Goal: Register for event/course

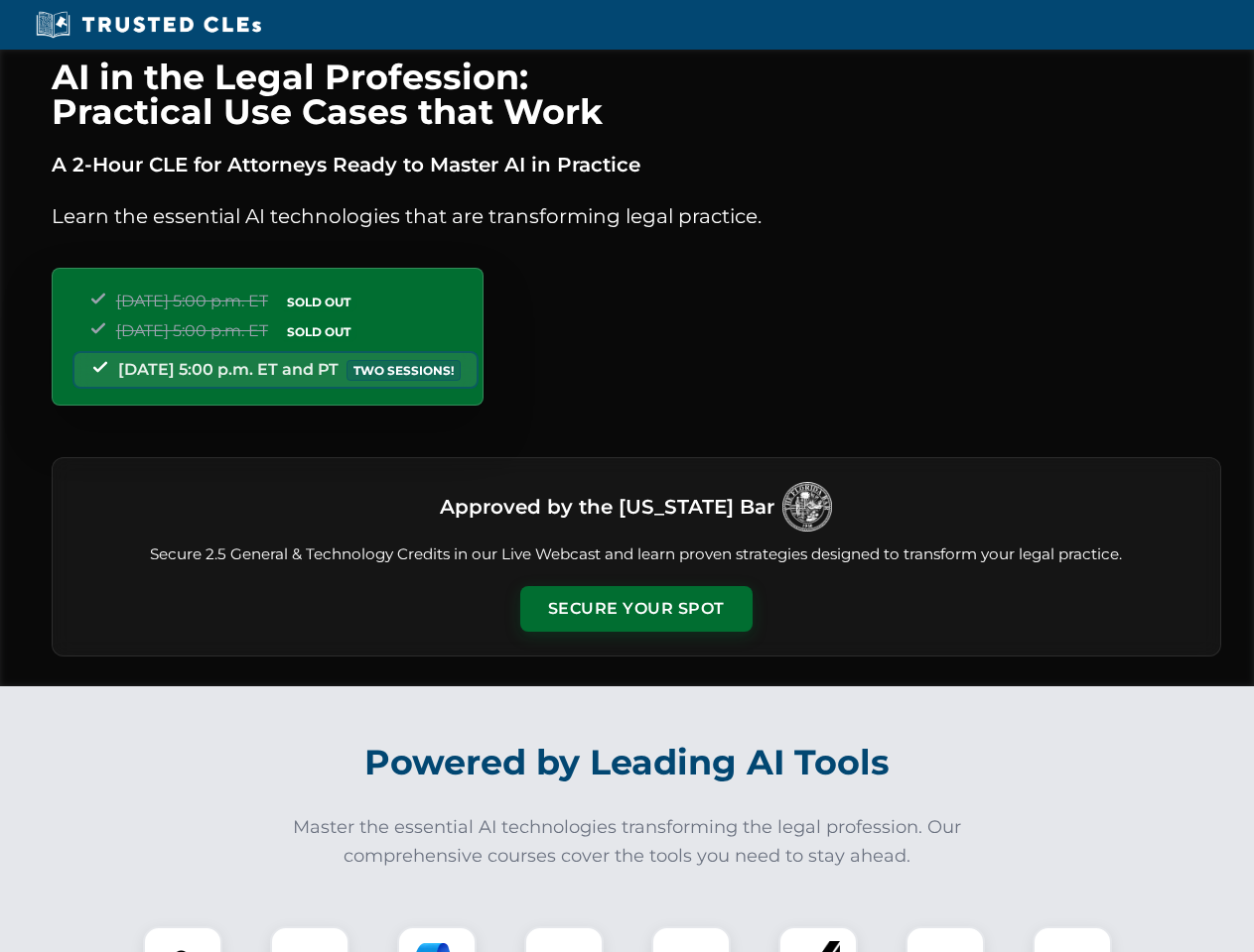
click at [635, 609] on button "Secure Your Spot" at bounding box center [636, 609] width 233 height 46
click at [183, 939] on img at bounding box center [183, 966] width 58 height 58
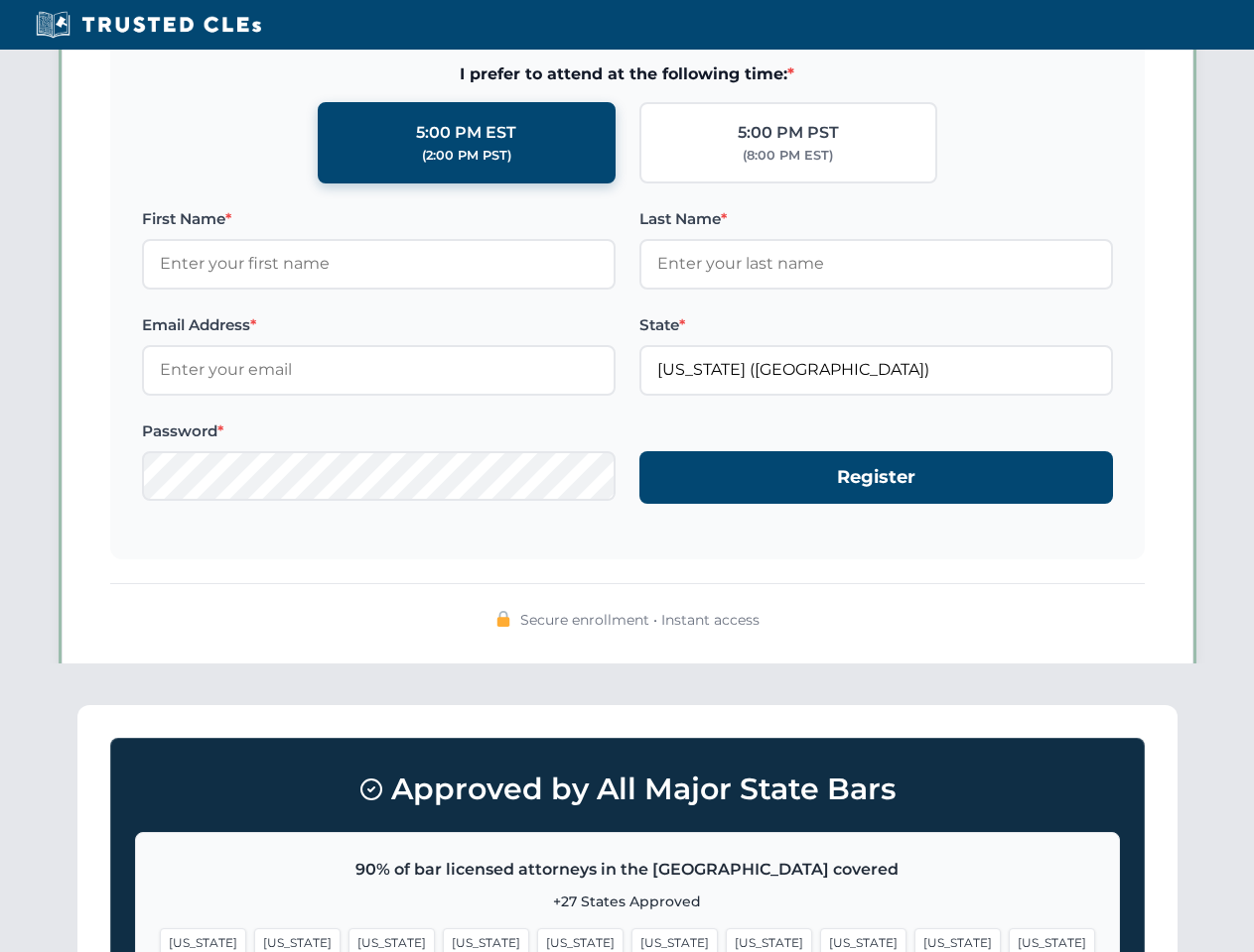
click at [726, 939] on span "[US_STATE]" at bounding box center [769, 942] width 86 height 29
click at [915, 939] on span "[US_STATE]" at bounding box center [957, 942] width 86 height 29
